Goal: Information Seeking & Learning: Learn about a topic

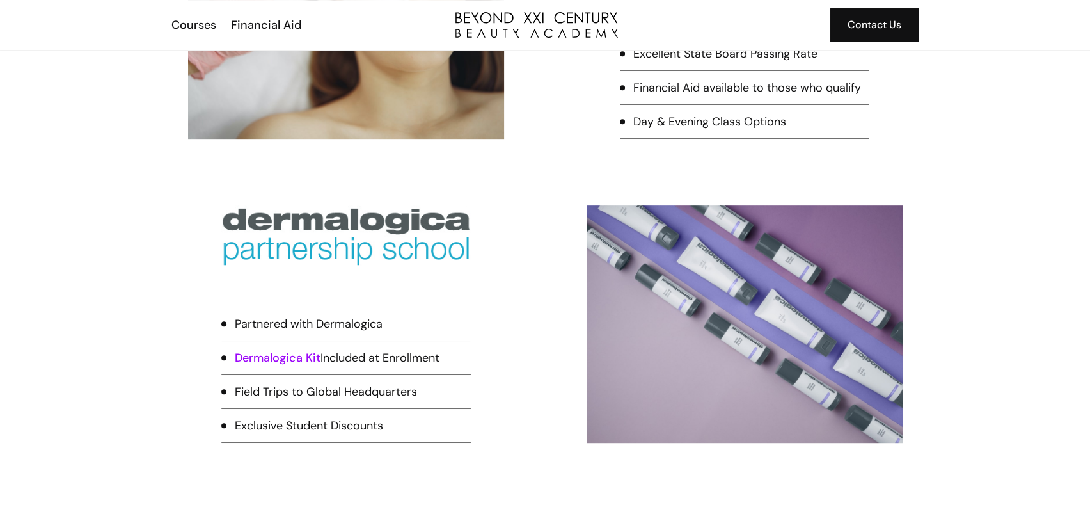
scroll to position [485, 0]
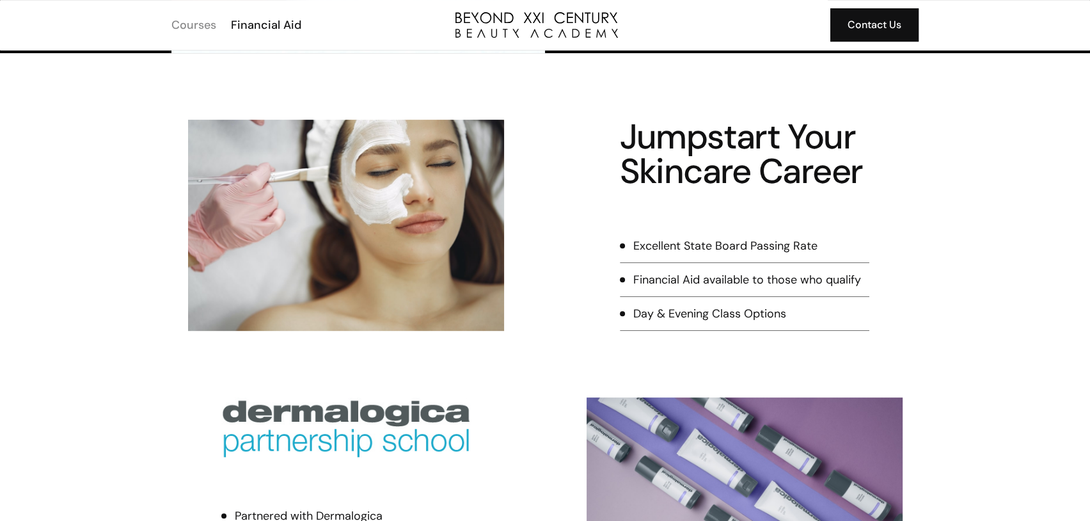
click at [202, 24] on div "Courses" at bounding box center [193, 25] width 45 height 17
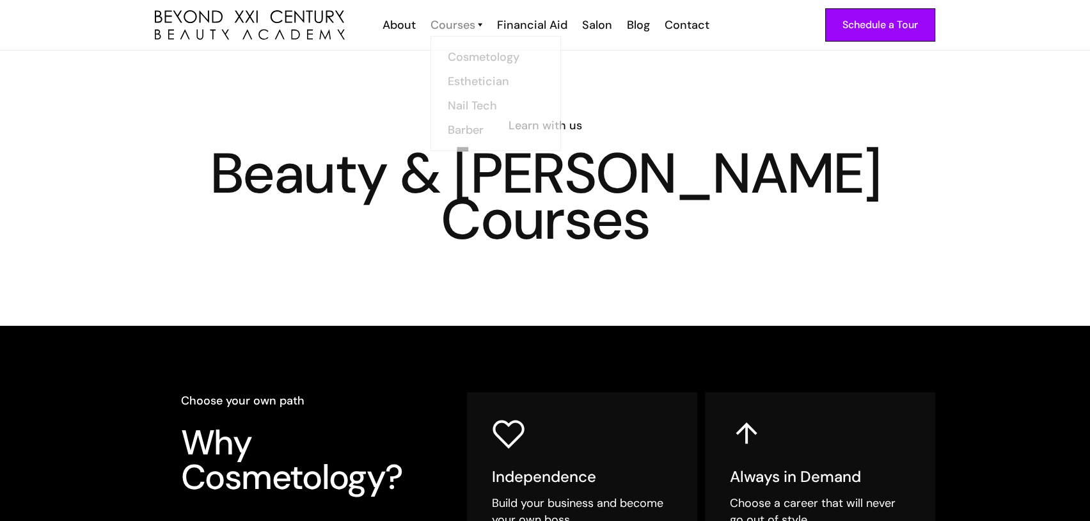
click at [459, 29] on div "Courses" at bounding box center [453, 25] width 45 height 17
drag, startPoint x: 0, startPoint y: 0, endPoint x: 459, endPoint y: 29, distance: 460.3
click at [459, 29] on div "Courses" at bounding box center [453, 25] width 45 height 17
click at [482, 25] on img at bounding box center [480, 25] width 4 height 17
click at [481, 24] on img at bounding box center [480, 25] width 4 height 17
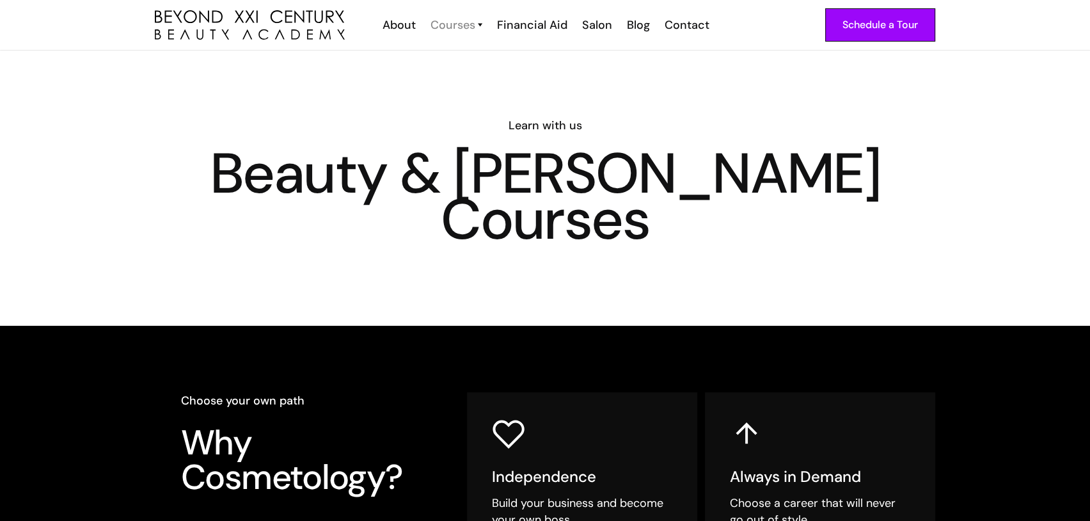
click at [463, 24] on div "Courses" at bounding box center [453, 25] width 45 height 17
click at [468, 79] on link "Esthetician" at bounding box center [500, 79] width 96 height 24
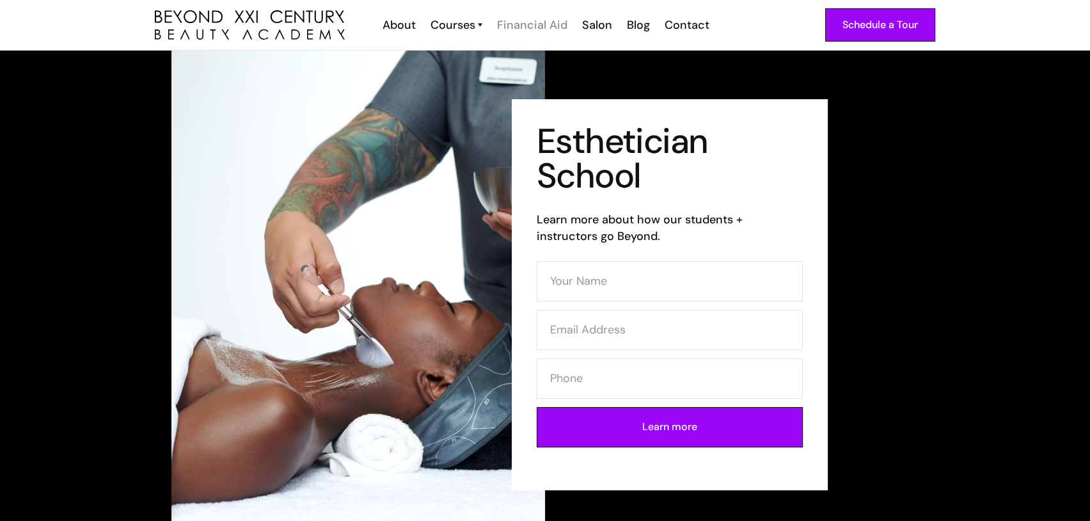
click at [534, 24] on div "Financial Aid" at bounding box center [532, 25] width 70 height 17
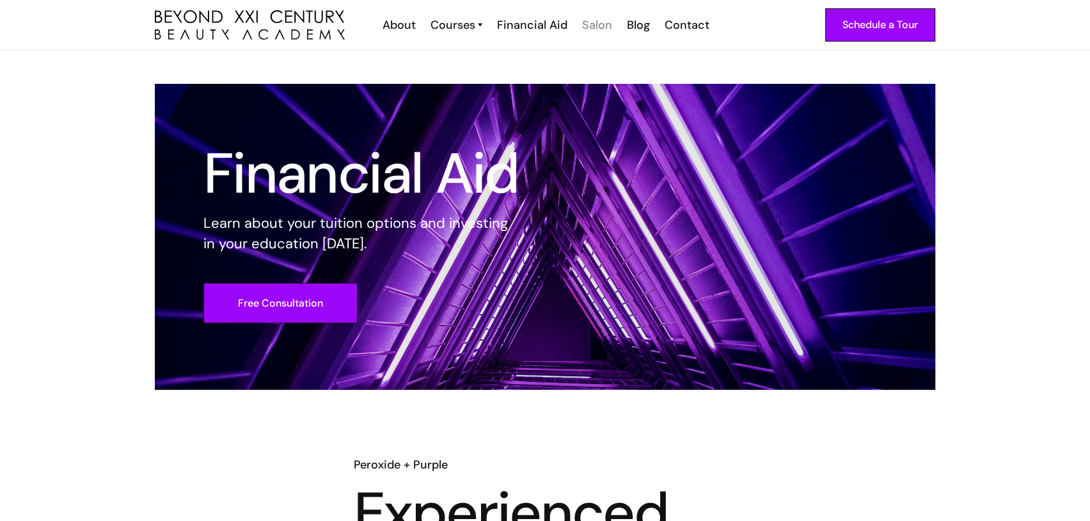
click at [600, 22] on div "Salon" at bounding box center [597, 25] width 30 height 17
